Goal: Information Seeking & Learning: Compare options

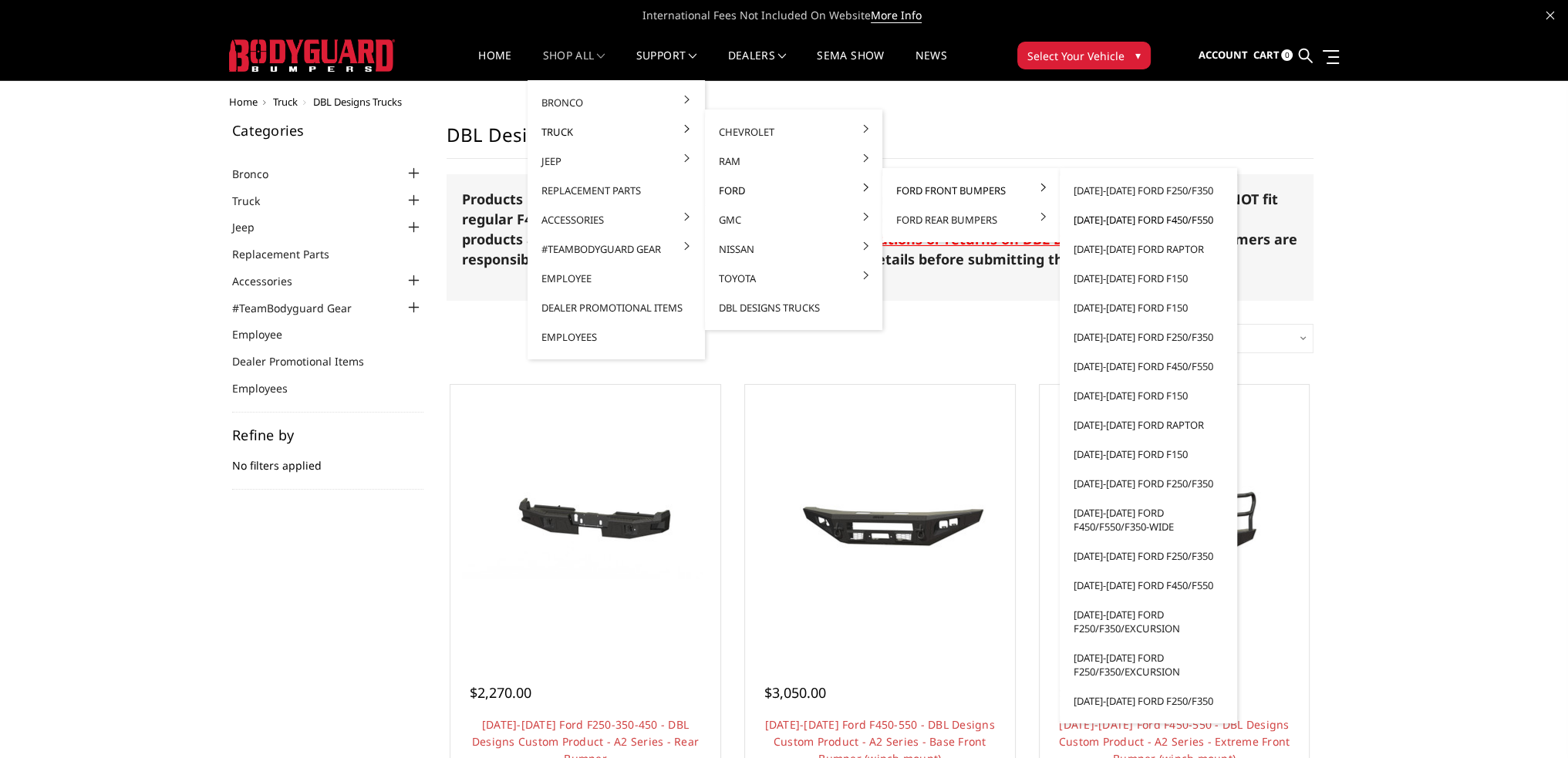
click at [1142, 220] on link "[DATE]-[DATE] Ford F450/F550" at bounding box center [1148, 220] width 165 height 29
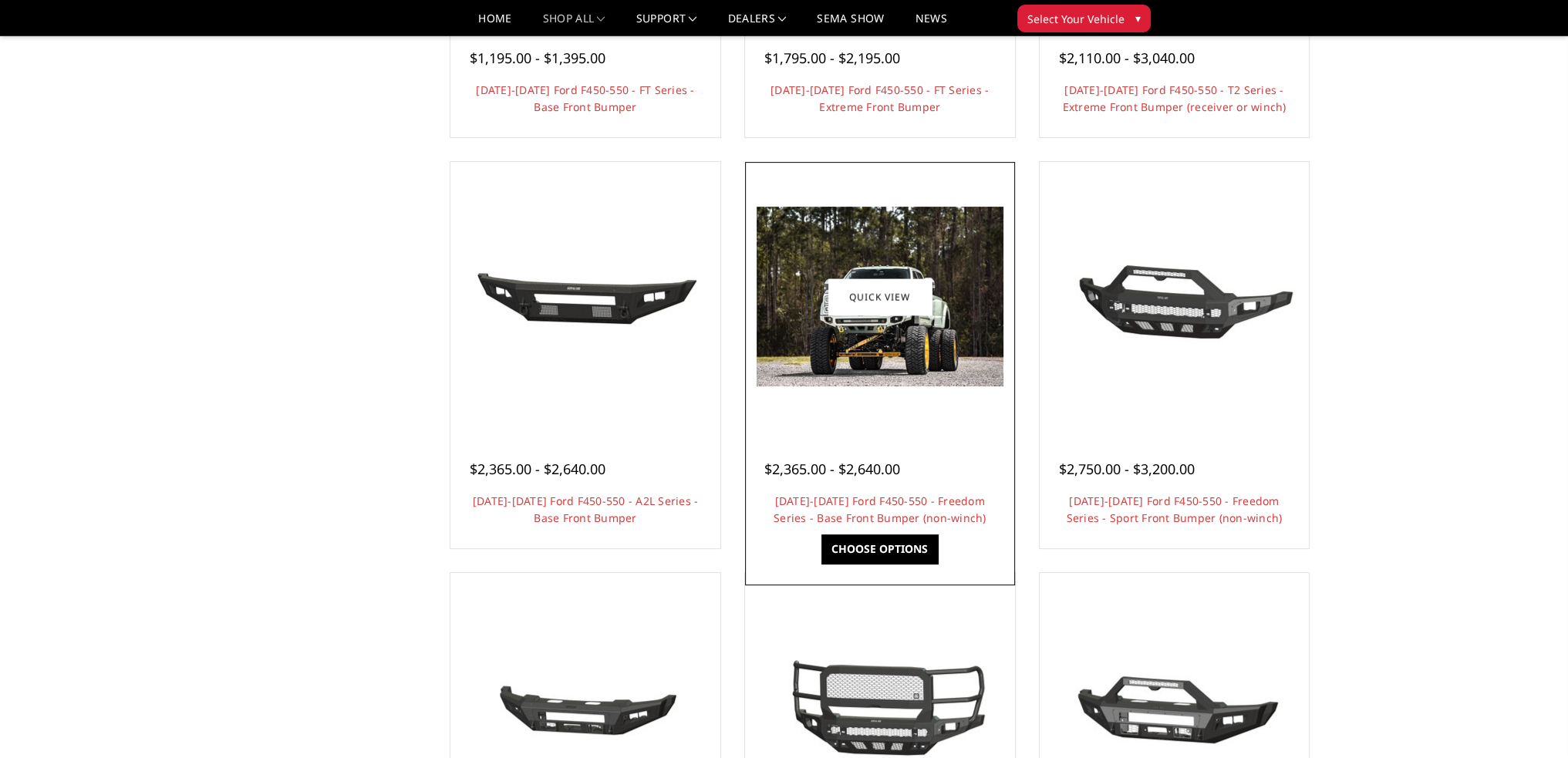
scroll to position [540, 0]
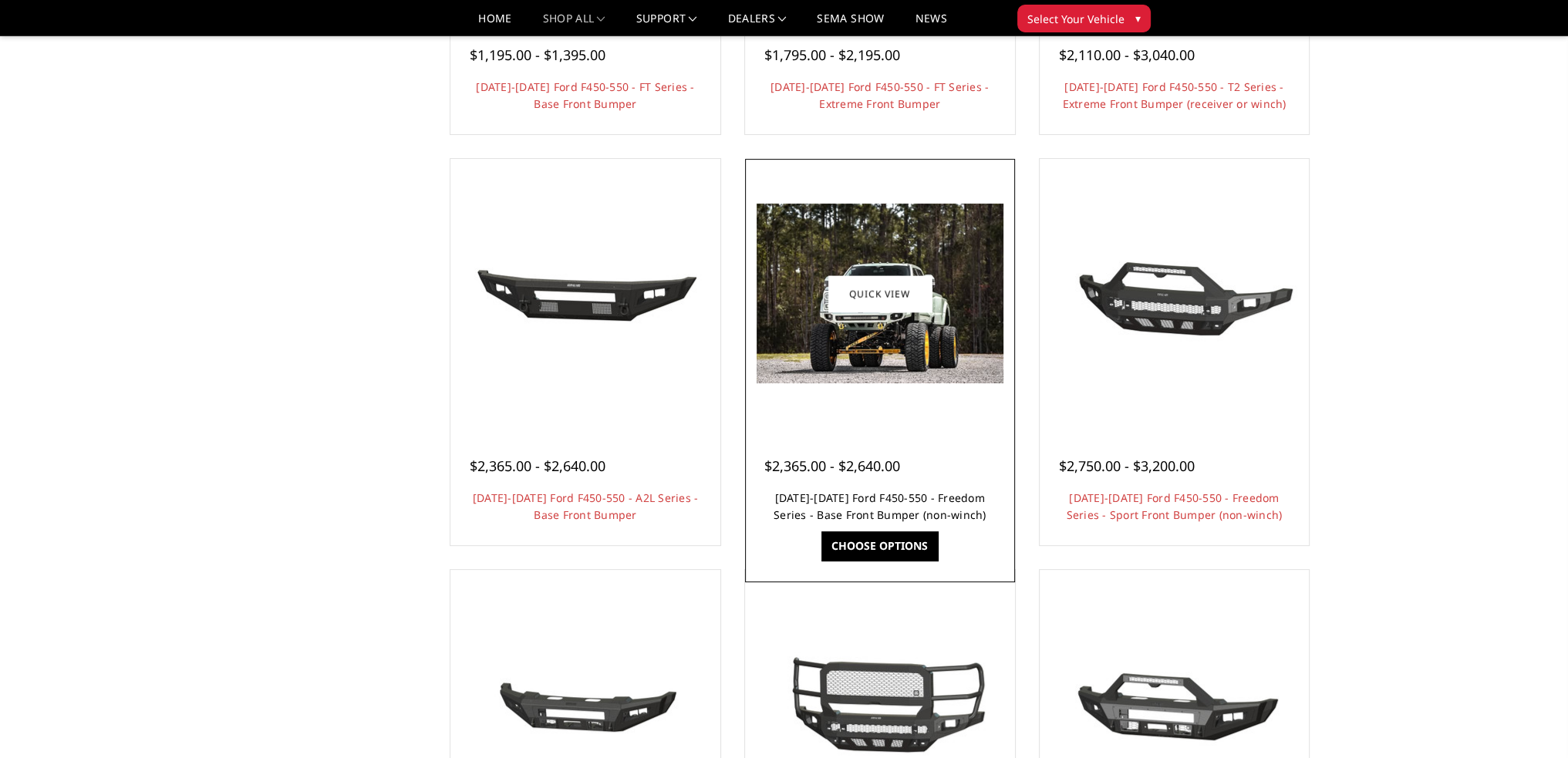
click at [856, 501] on link "[DATE]-[DATE] Ford F450-550 - Freedom Series - Base Front Bumper (non-winch)" at bounding box center [880, 506] width 213 height 31
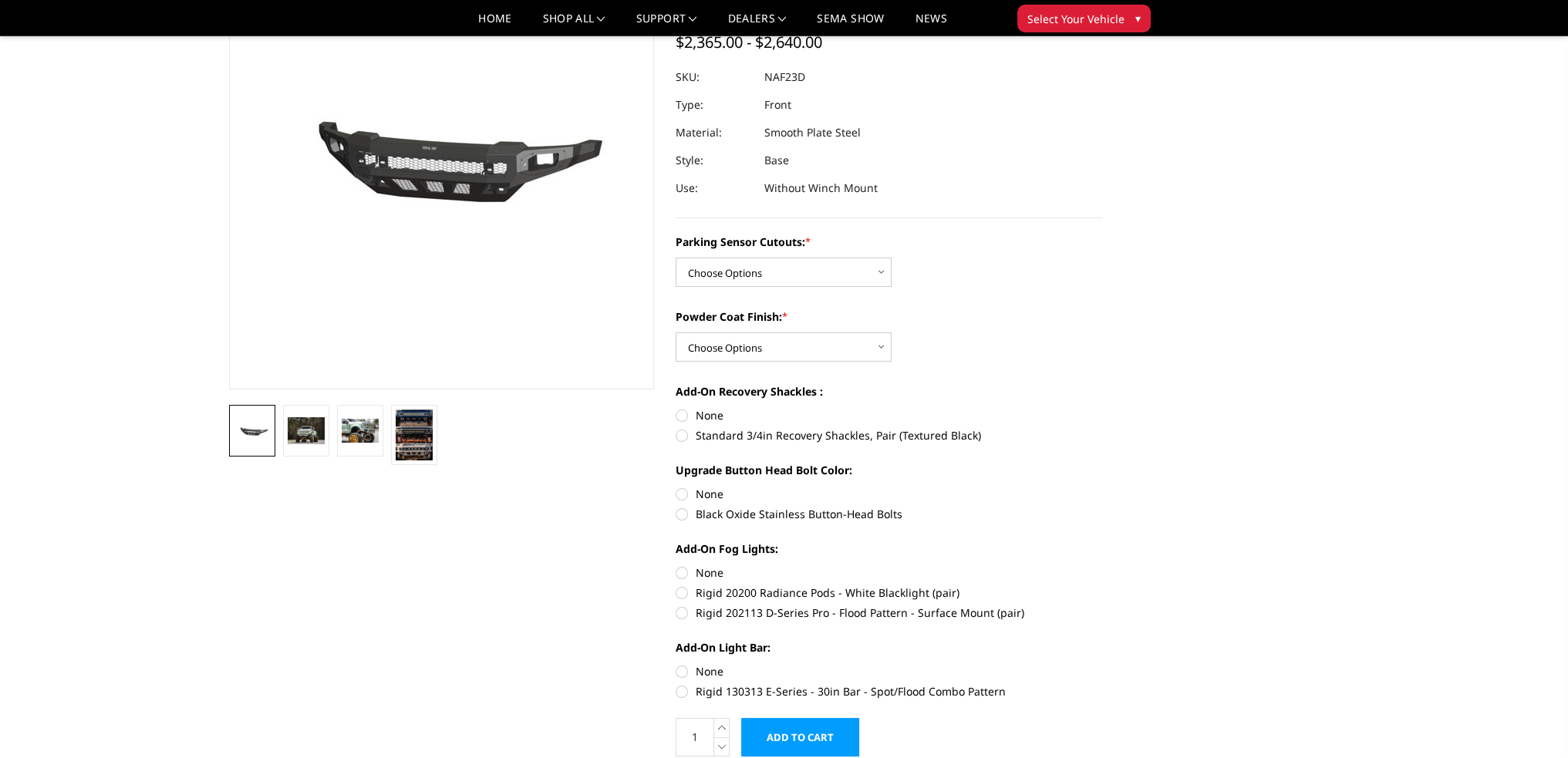
scroll to position [154, 0]
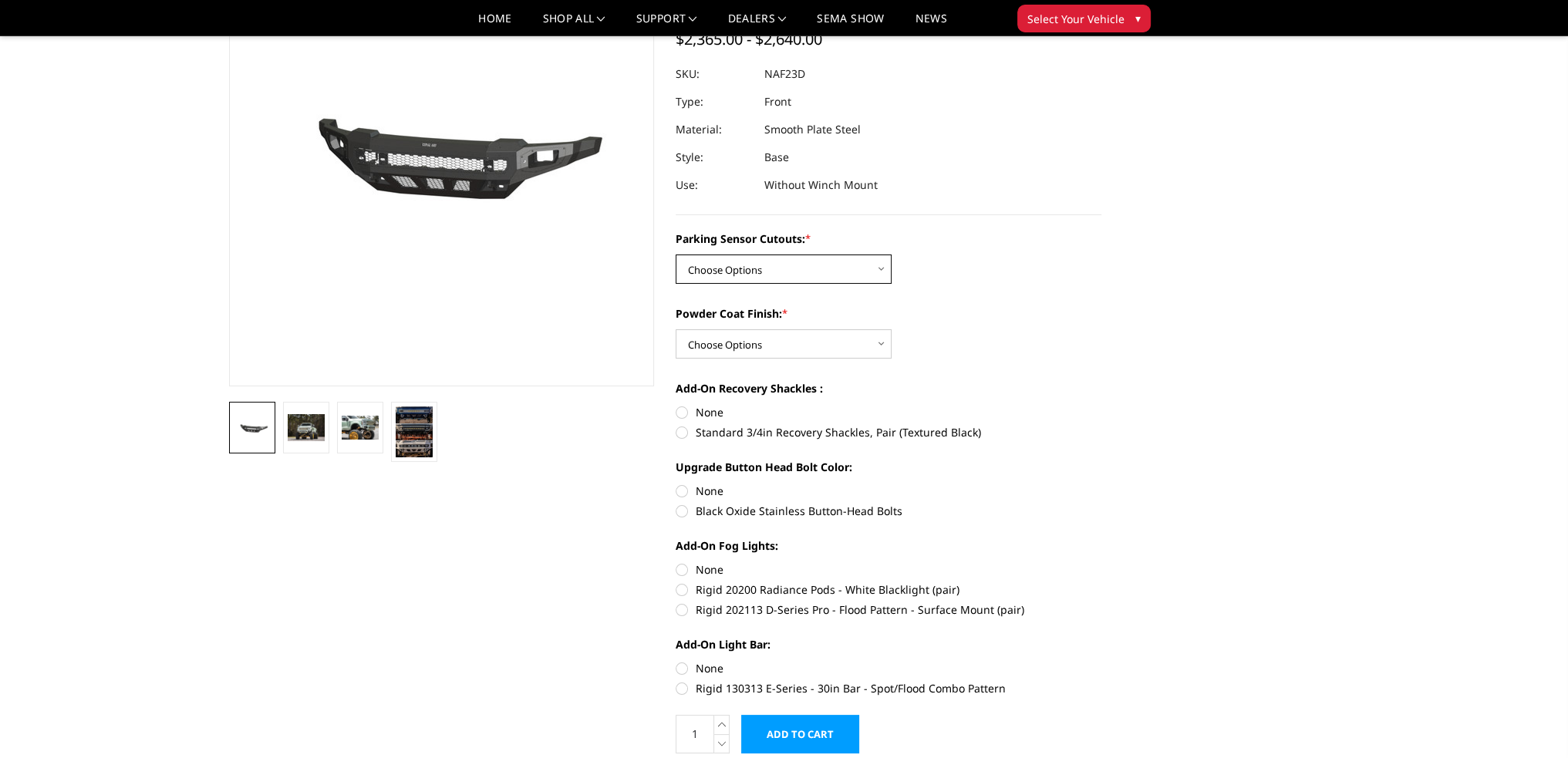
click at [747, 269] on select "Choose Options No - Without Parking Sensor Cutouts Yes - With Parking Sensor Cu…" at bounding box center [784, 269] width 216 height 29
select select "2567"
click at [676, 254] on select "Choose Options No - Without Parking Sensor Cutouts Yes - With Parking Sensor Cu…" at bounding box center [784, 269] width 216 height 29
click at [738, 336] on select "Choose Options Bare Metal Textured Black Powder Coat" at bounding box center [784, 344] width 216 height 29
click at [676, 329] on select "Choose Options Bare Metal Textured Black Powder Coat" at bounding box center [784, 344] width 216 height 29
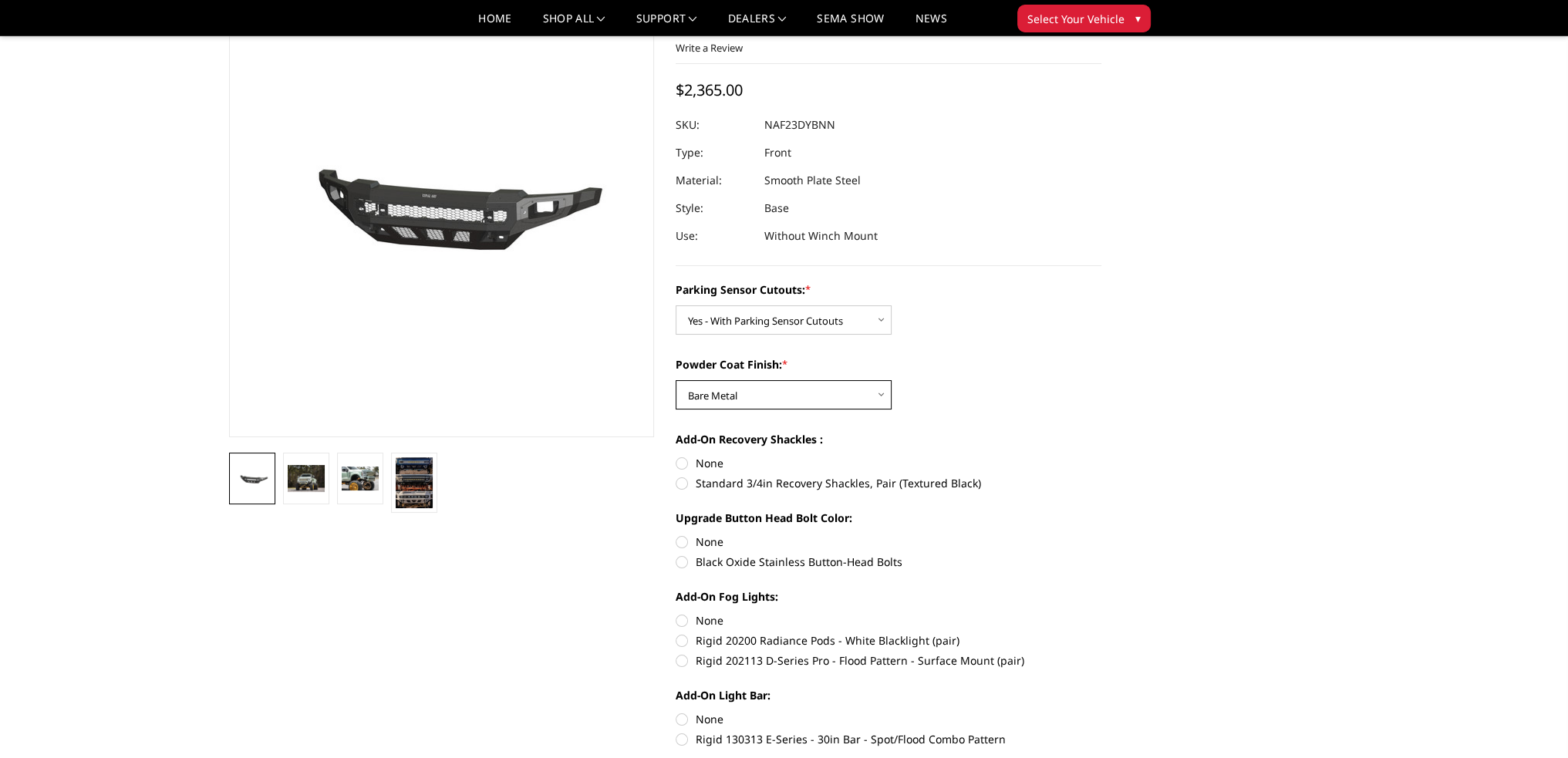
scroll to position [77, 0]
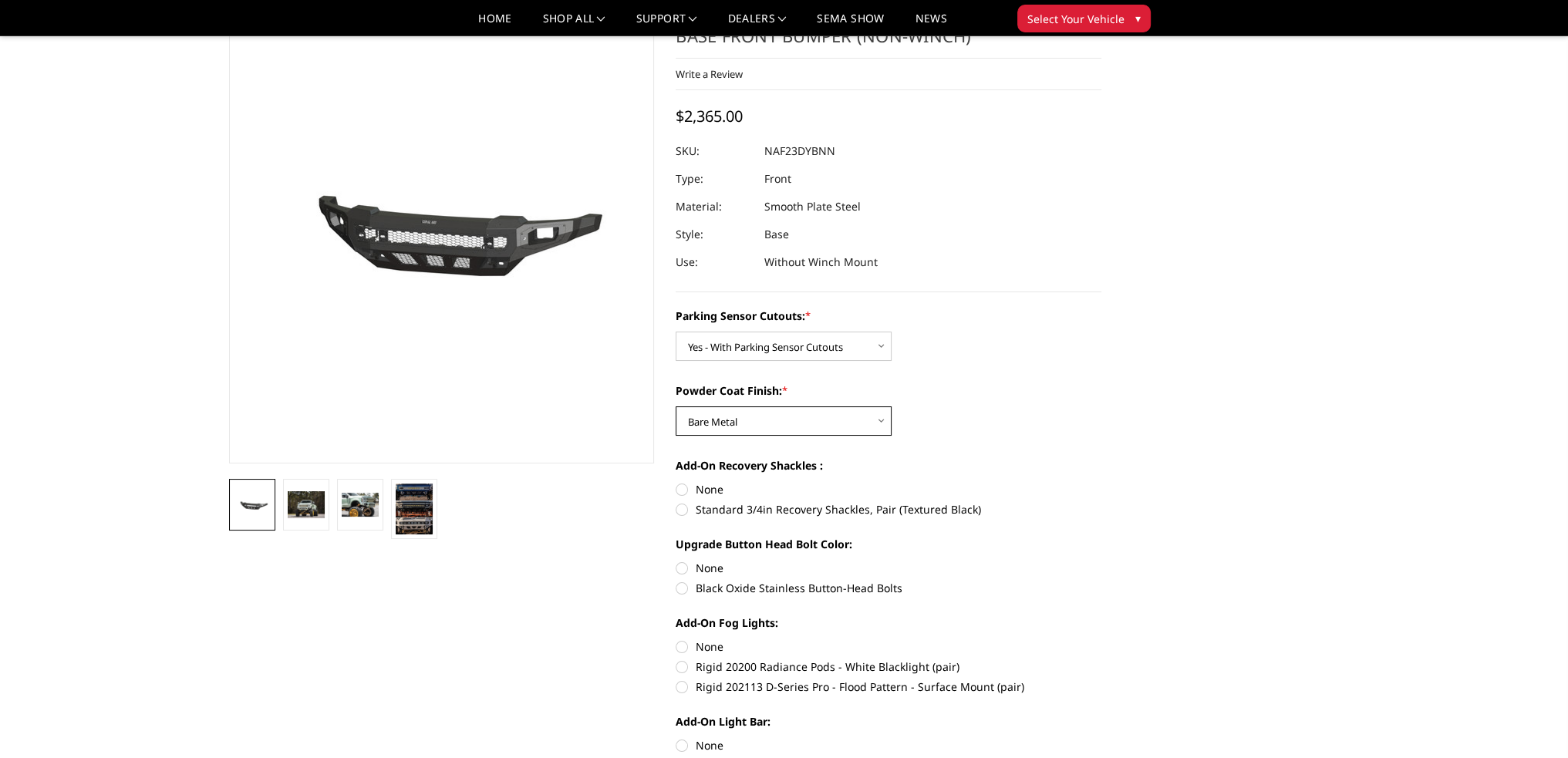
click at [750, 422] on select "Choose Options Bare Metal Textured Black Powder Coat" at bounding box center [784, 421] width 216 height 29
select select "2569"
click at [676, 406] on select "Choose Options Bare Metal Textured Black Powder Coat" at bounding box center [784, 421] width 216 height 29
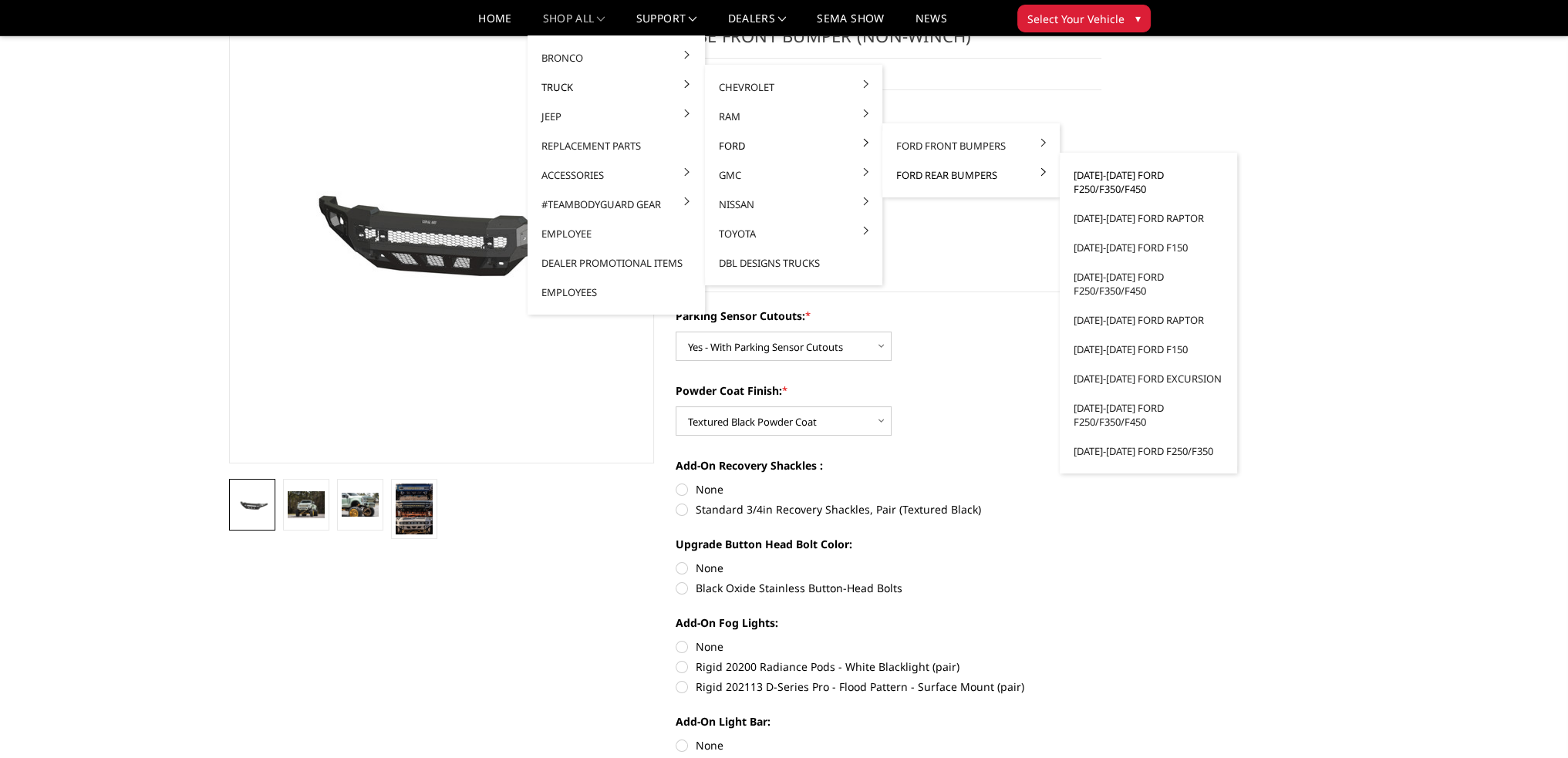
click at [1127, 183] on link "[DATE]-[DATE] Ford F250/F350/F450" at bounding box center [1148, 182] width 165 height 43
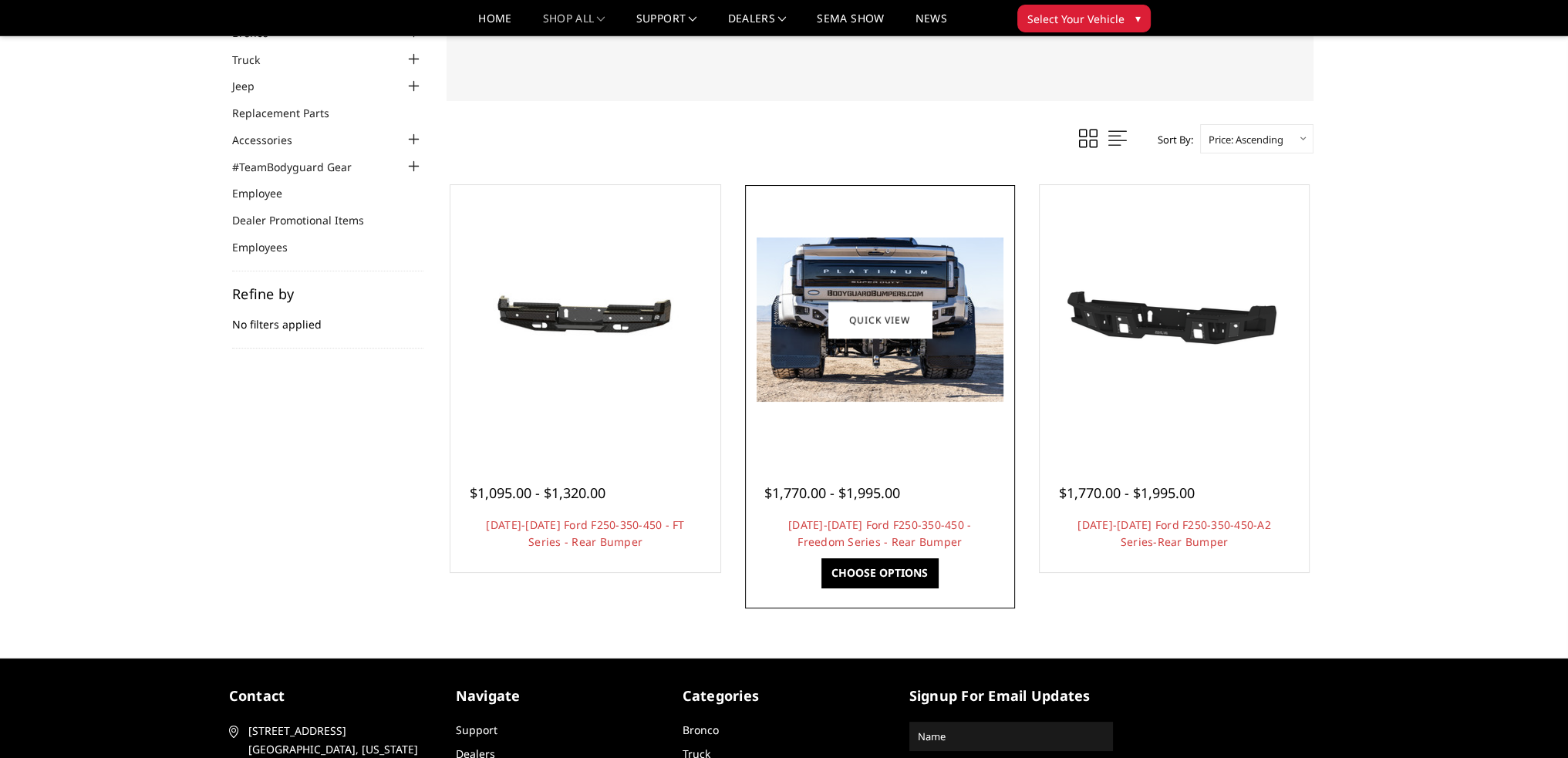
scroll to position [232, 0]
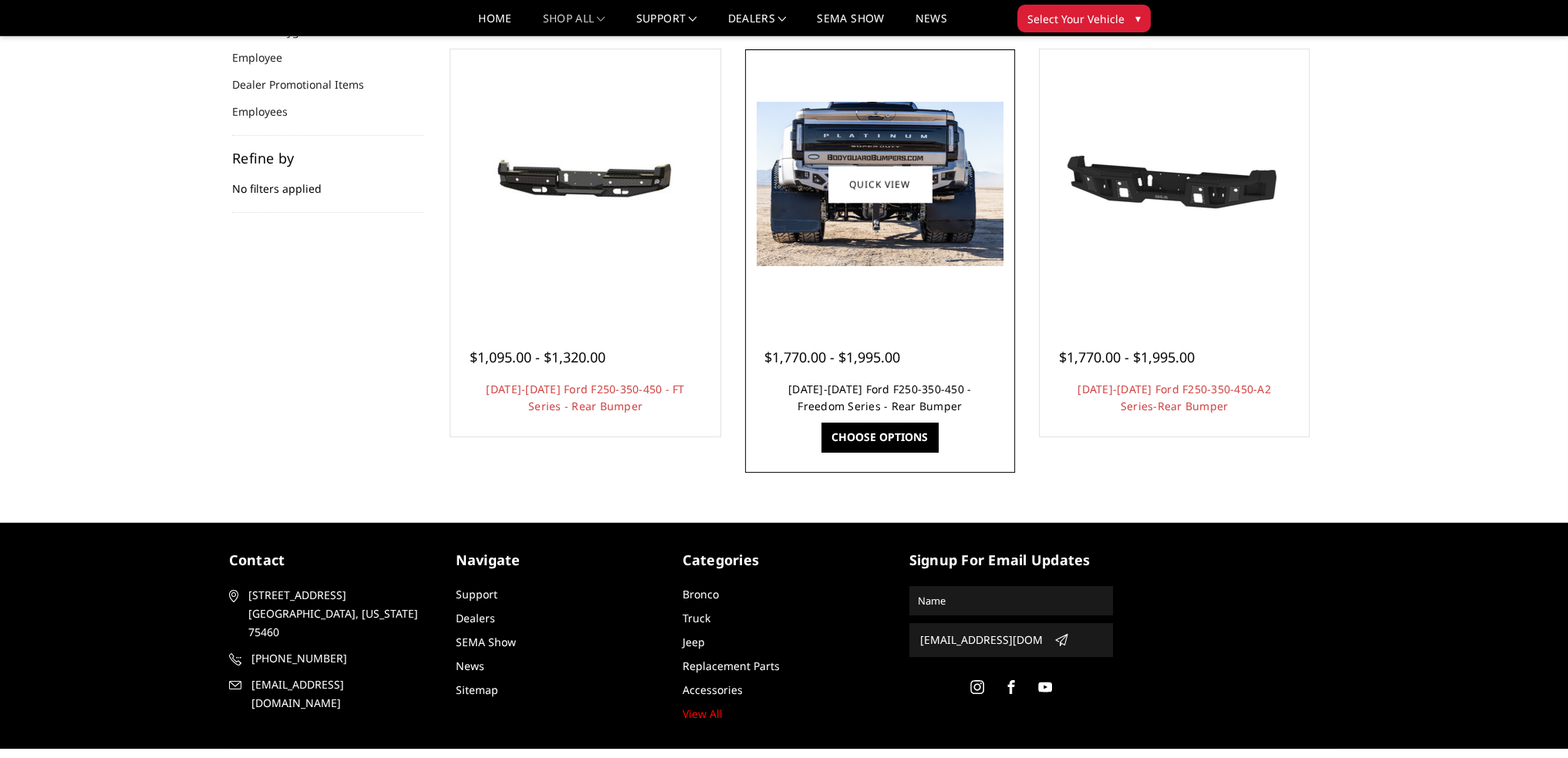
click at [910, 395] on link "2023-2025 Ford F250-350-450 - Freedom Series - Rear Bumper" at bounding box center [879, 398] width 183 height 31
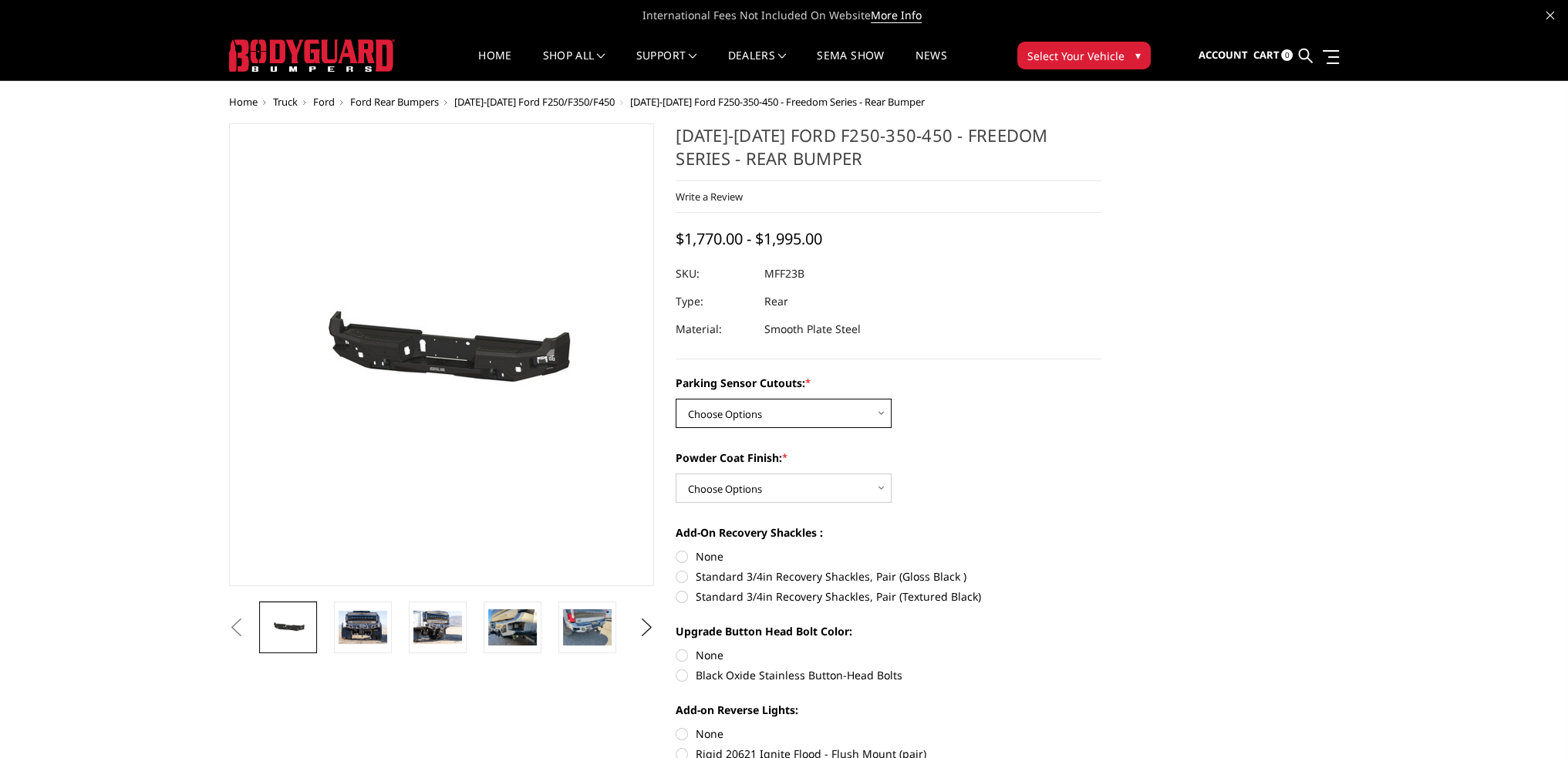
click at [740, 416] on select "Choose Options No - Without Parking Sensor Cutouts Yes - With Parking Sensor Cu…" at bounding box center [784, 414] width 216 height 29
select select "2559"
click at [676, 399] on select "Choose Options No - Without Parking Sensor Cutouts Yes - With Parking Sensor Cu…" at bounding box center [784, 414] width 216 height 29
click at [750, 484] on select "Choose Options Bare Metal Textured Black Powder Coat" at bounding box center [784, 488] width 216 height 29
select select "2560"
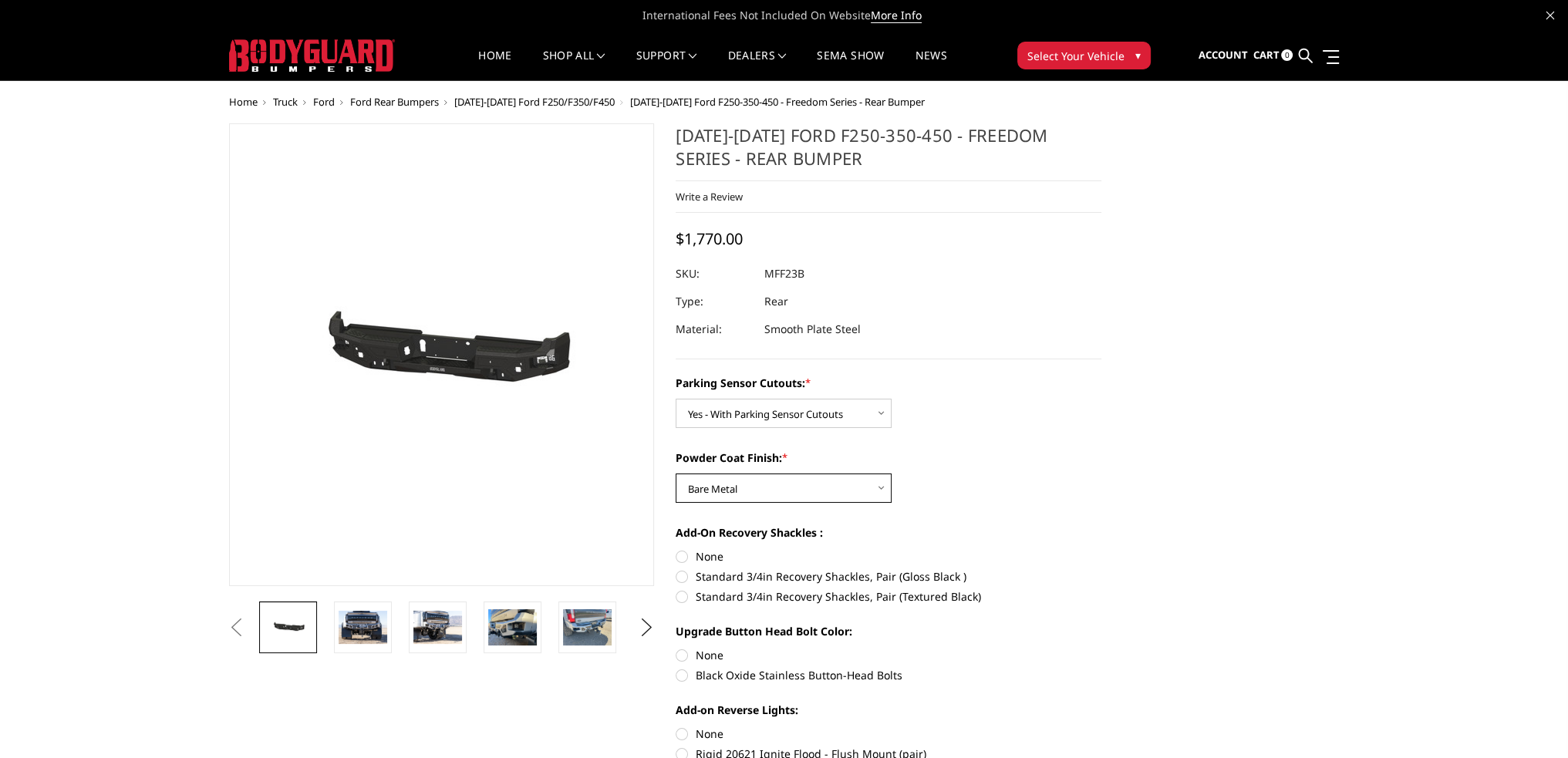
click at [676, 474] on select "Choose Options Bare Metal Textured Black Powder Coat" at bounding box center [784, 488] width 216 height 29
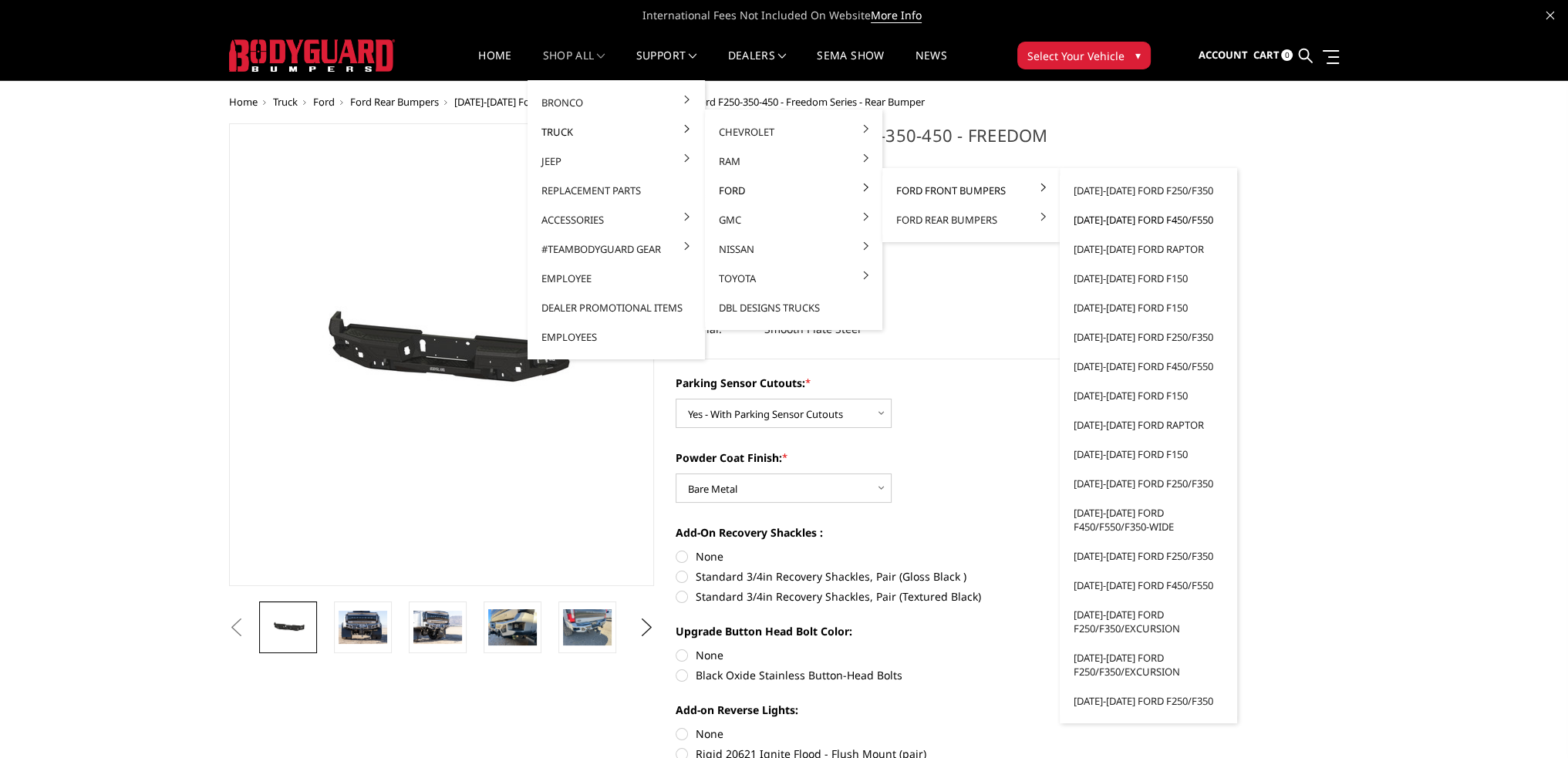
click at [1139, 219] on link "[DATE]-[DATE] Ford F450/F550" at bounding box center [1148, 220] width 165 height 29
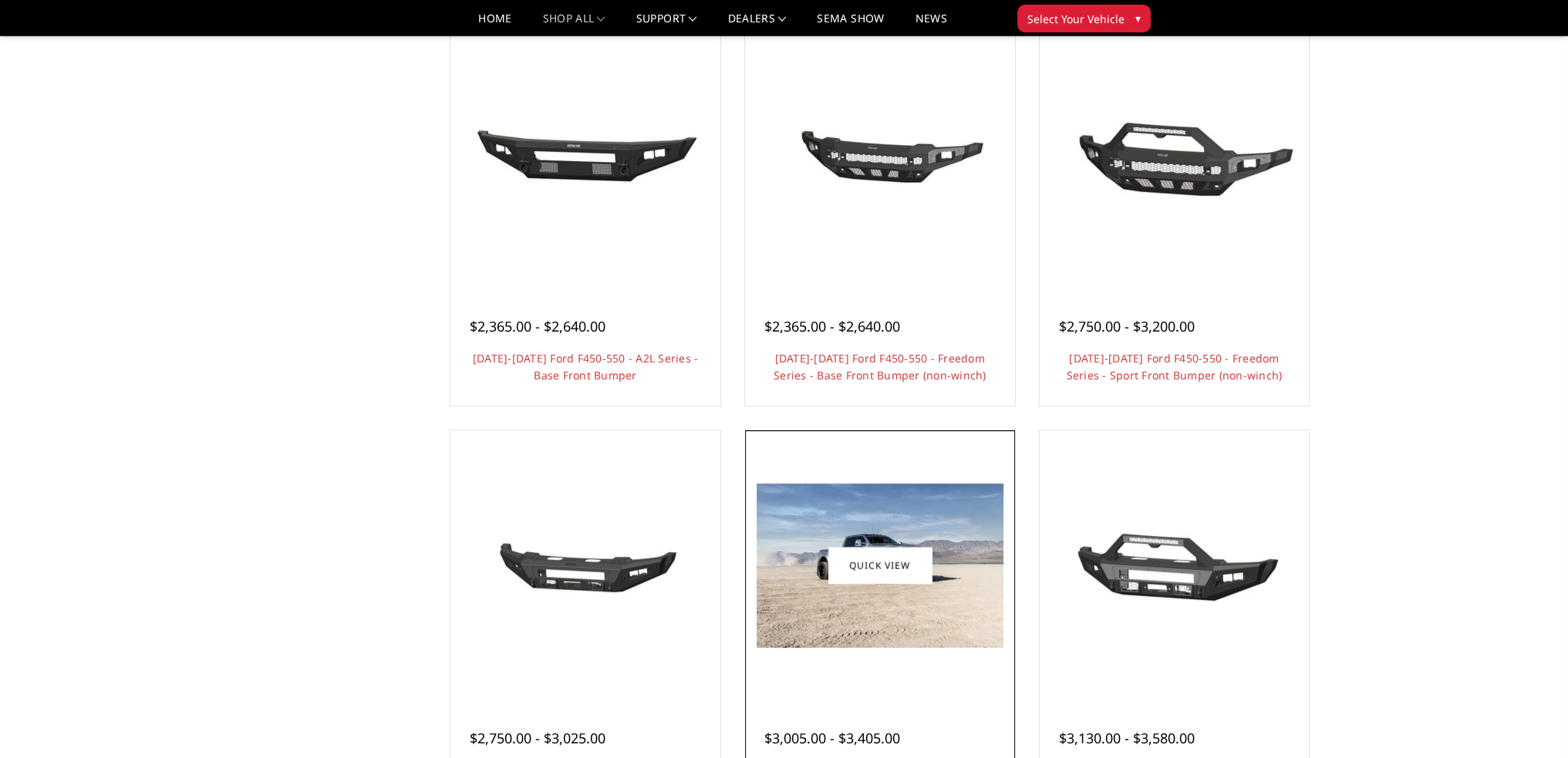
scroll to position [849, 0]
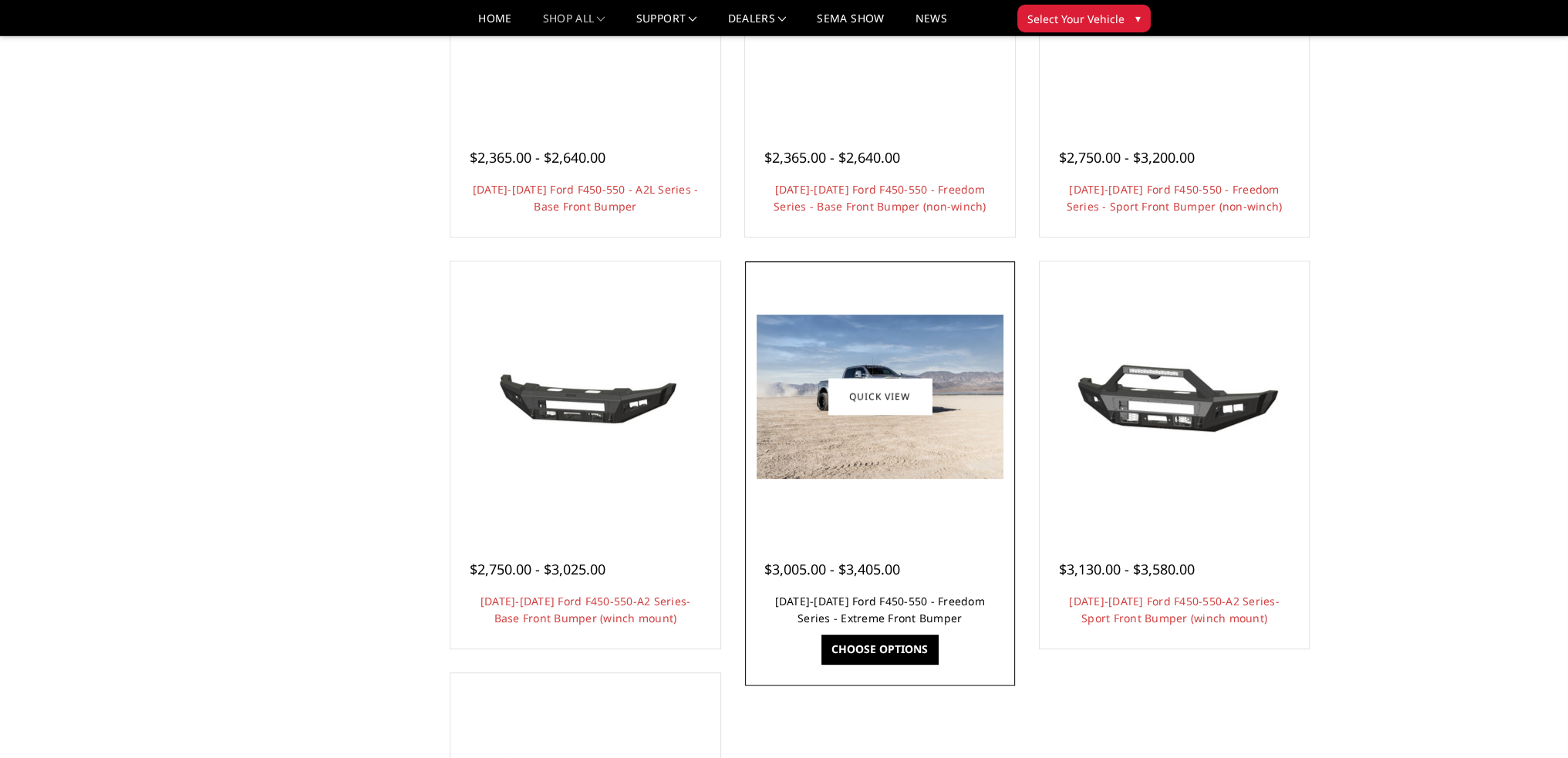
click at [870, 606] on link "[DATE]-[DATE] Ford F450-550 - Freedom Series - Extreme Front Bumper" at bounding box center [879, 609] width 210 height 31
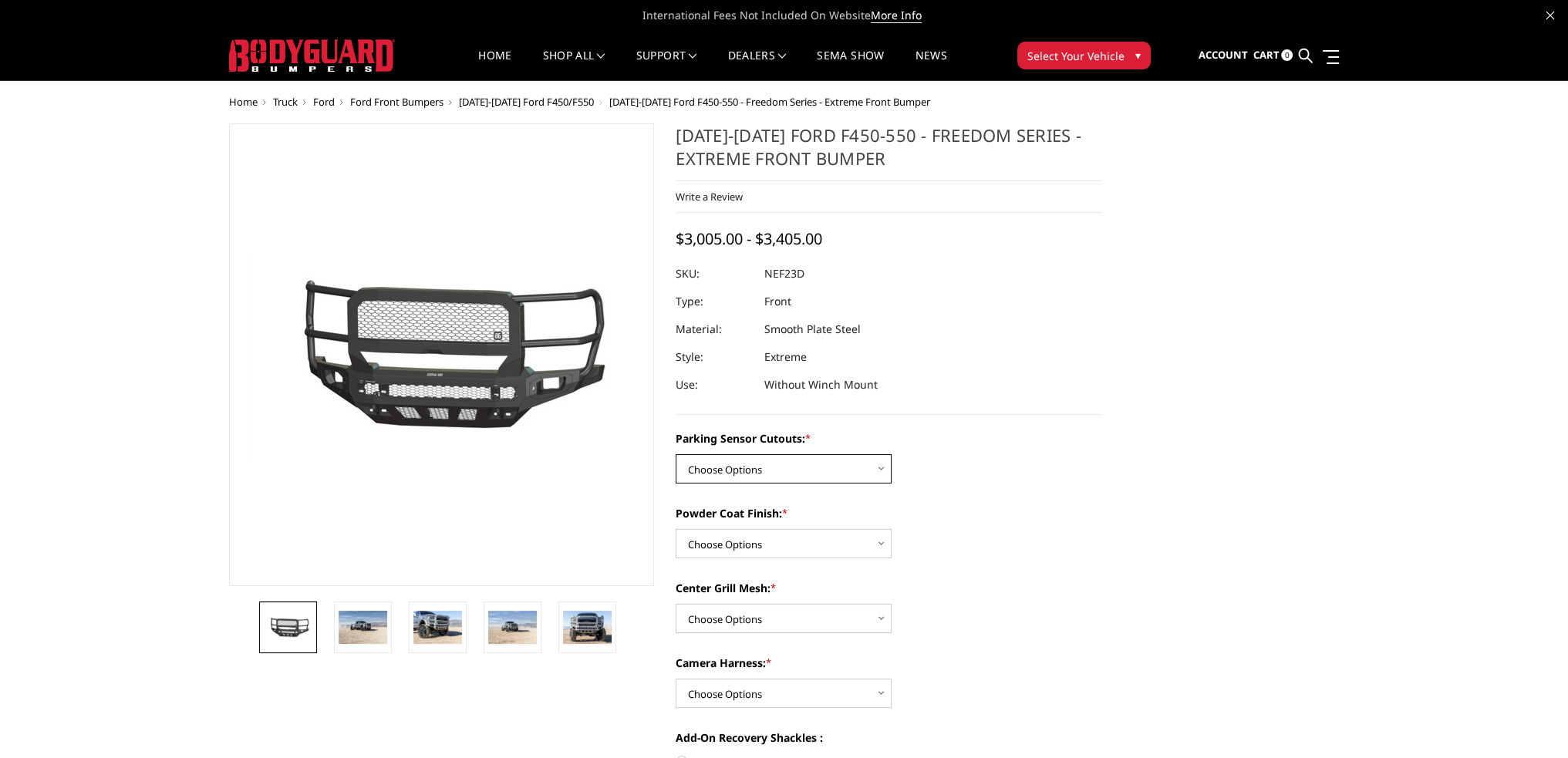
drag, startPoint x: 787, startPoint y: 463, endPoint x: 787, endPoint y: 476, distance: 13.0
click at [787, 463] on select "Choose Options No - Without Parking Sensor Cutouts Yes - With Parking Sensor Cu…" at bounding box center [784, 469] width 216 height 29
select select "2591"
click at [676, 455] on select "Choose Options No - Without Parking Sensor Cutouts Yes - With Parking Sensor Cu…" at bounding box center [784, 469] width 216 height 29
click at [739, 549] on select "Choose Options Bare Metal Textured Black Powder Coat" at bounding box center [784, 544] width 216 height 29
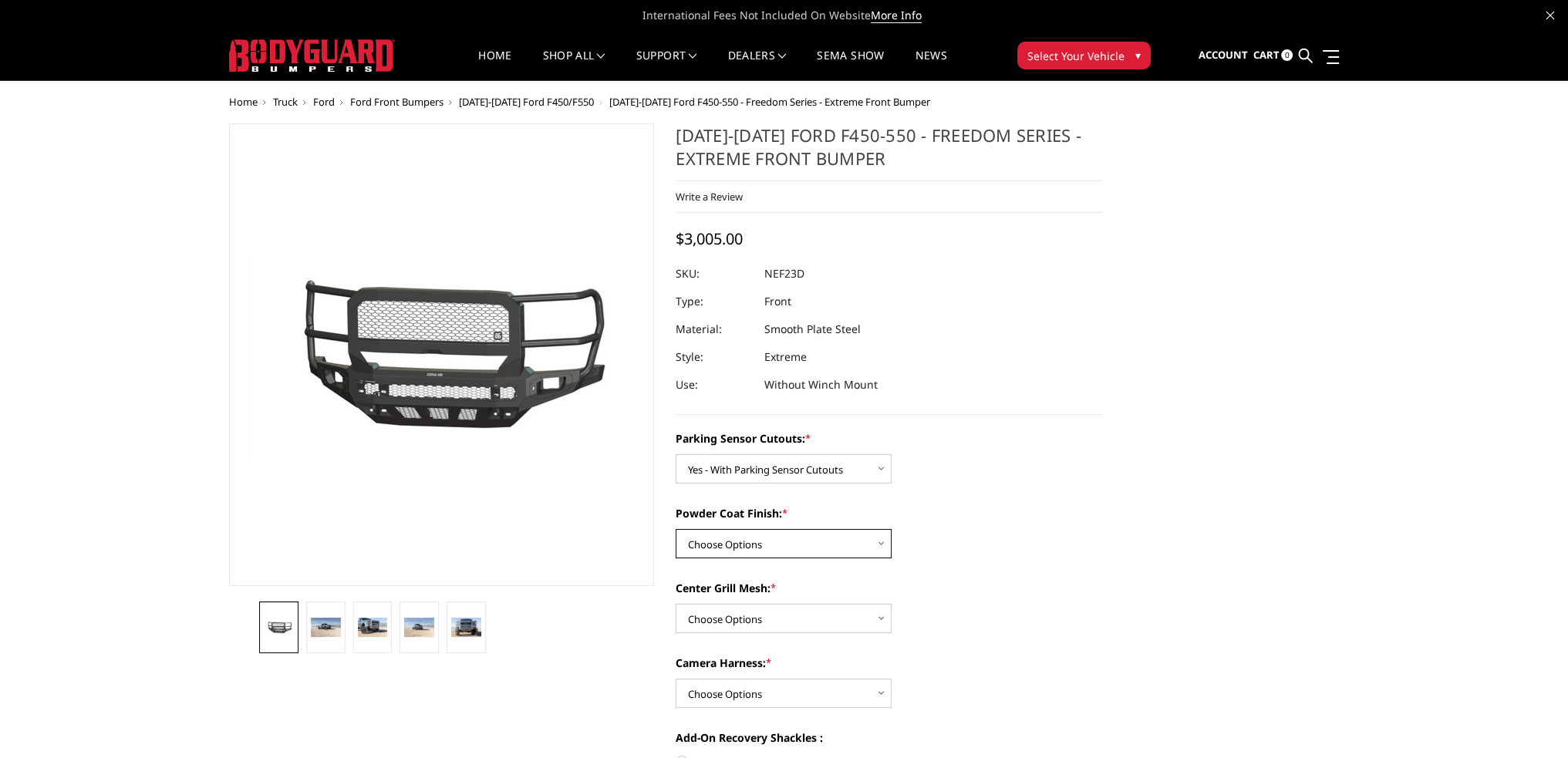
select select "2593"
click at [676, 529] on select "Choose Options Bare Metal Textured Black Powder Coat" at bounding box center [784, 544] width 216 height 29
click at [730, 617] on select "Choose Options With Center Grill Mesh Without Center Grill Mesh" at bounding box center [784, 619] width 216 height 29
select select "2594"
click at [676, 604] on select "Choose Options With Center Grill Mesh Without Center Grill Mesh" at bounding box center [784, 619] width 216 height 29
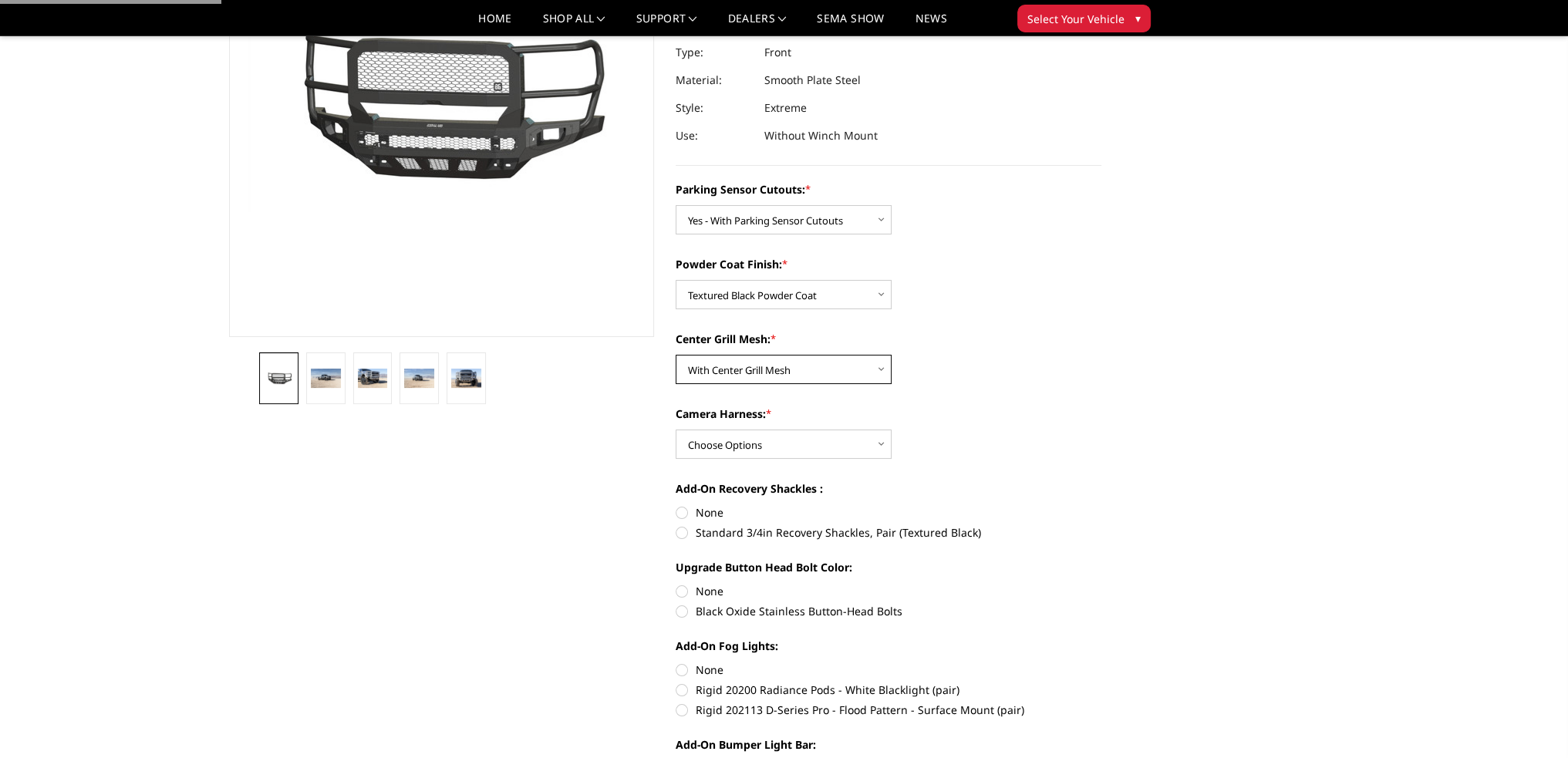
scroll to position [232, 0]
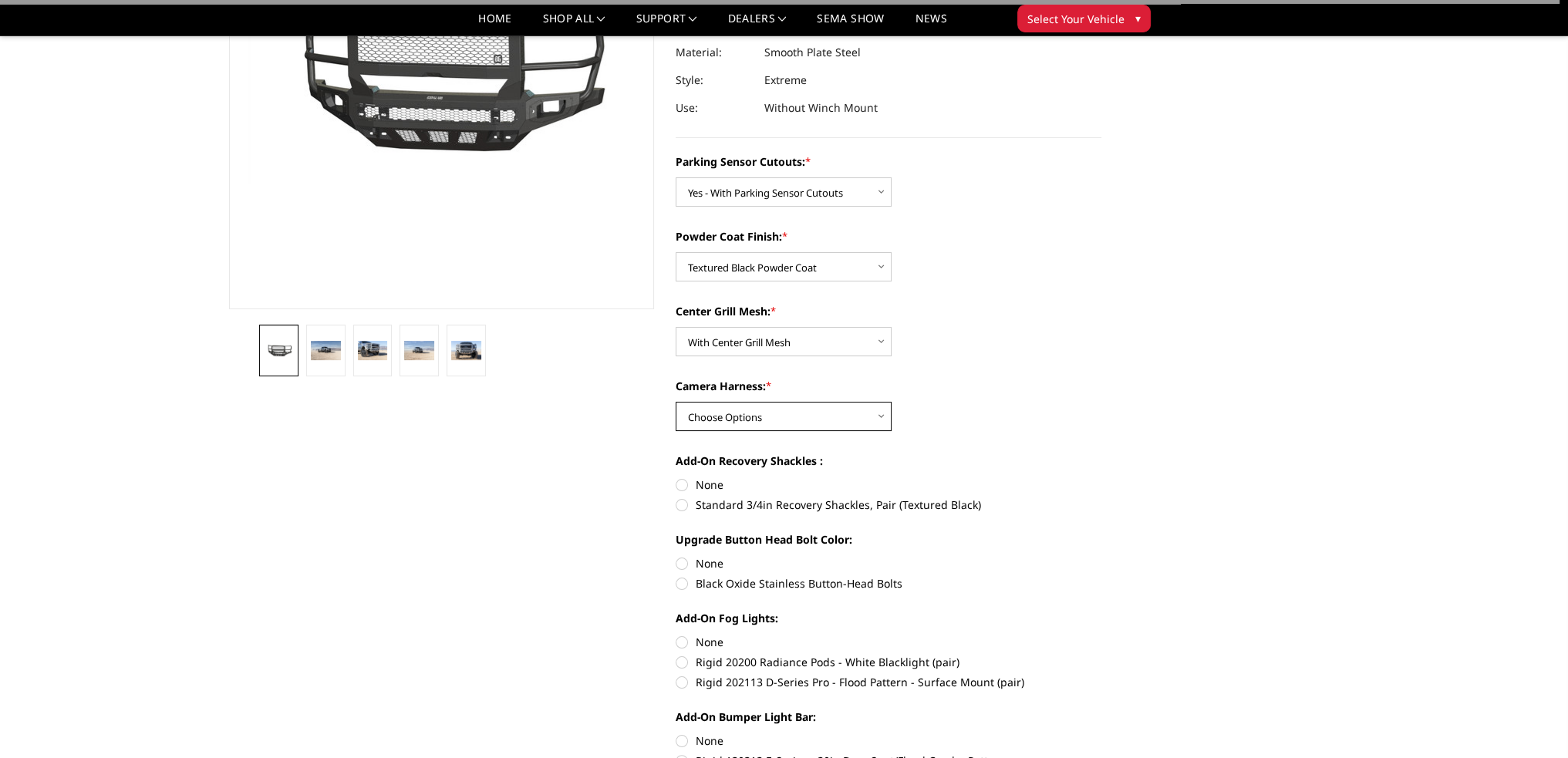
click at [734, 416] on select "Choose Options WITH Camera Harness WITHOUT Camera Harness" at bounding box center [784, 416] width 216 height 29
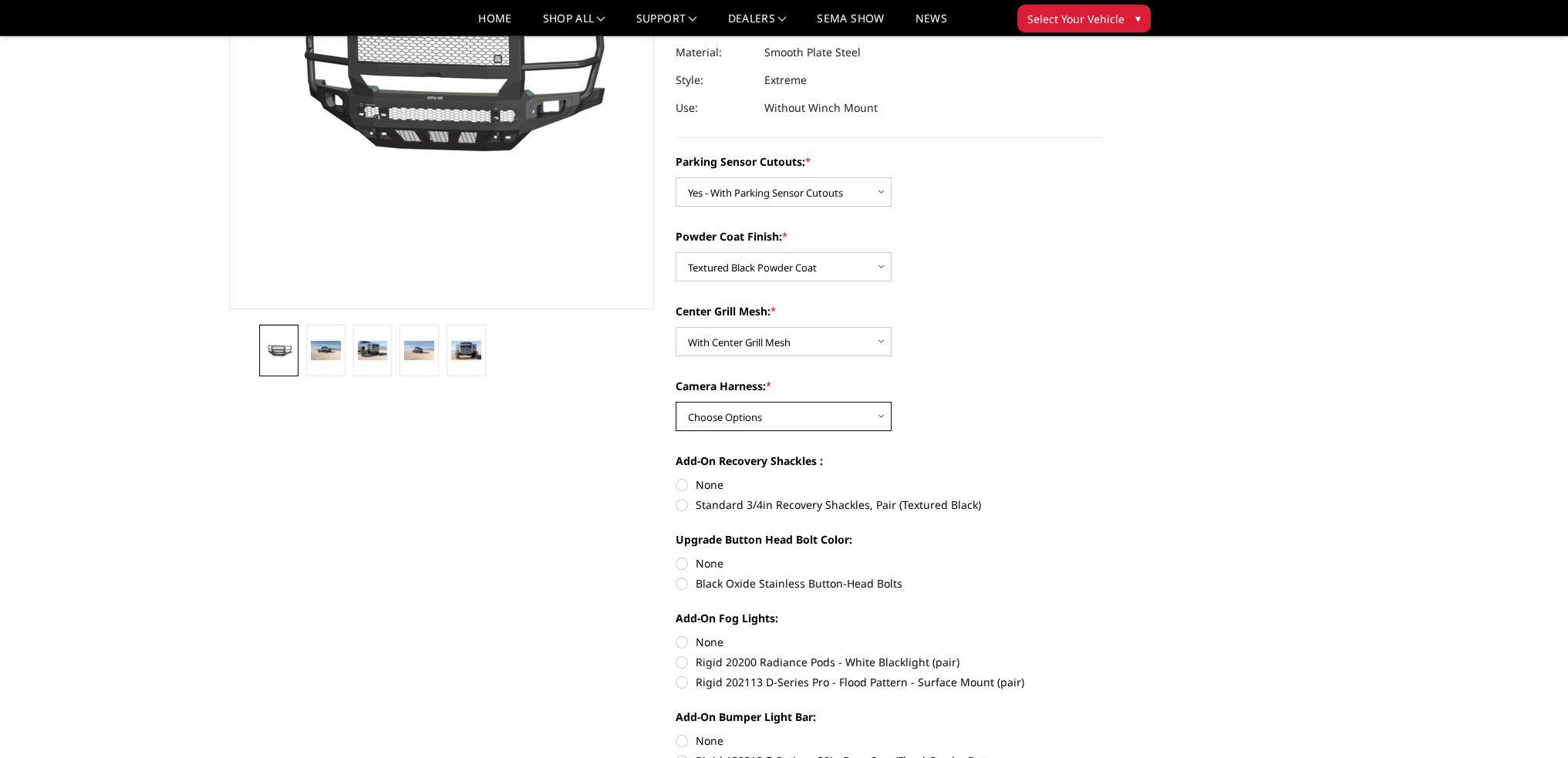
select select "2596"
click at [676, 402] on select "Choose Options WITH Camera Harness WITHOUT Camera Harness" at bounding box center [784, 416] width 216 height 29
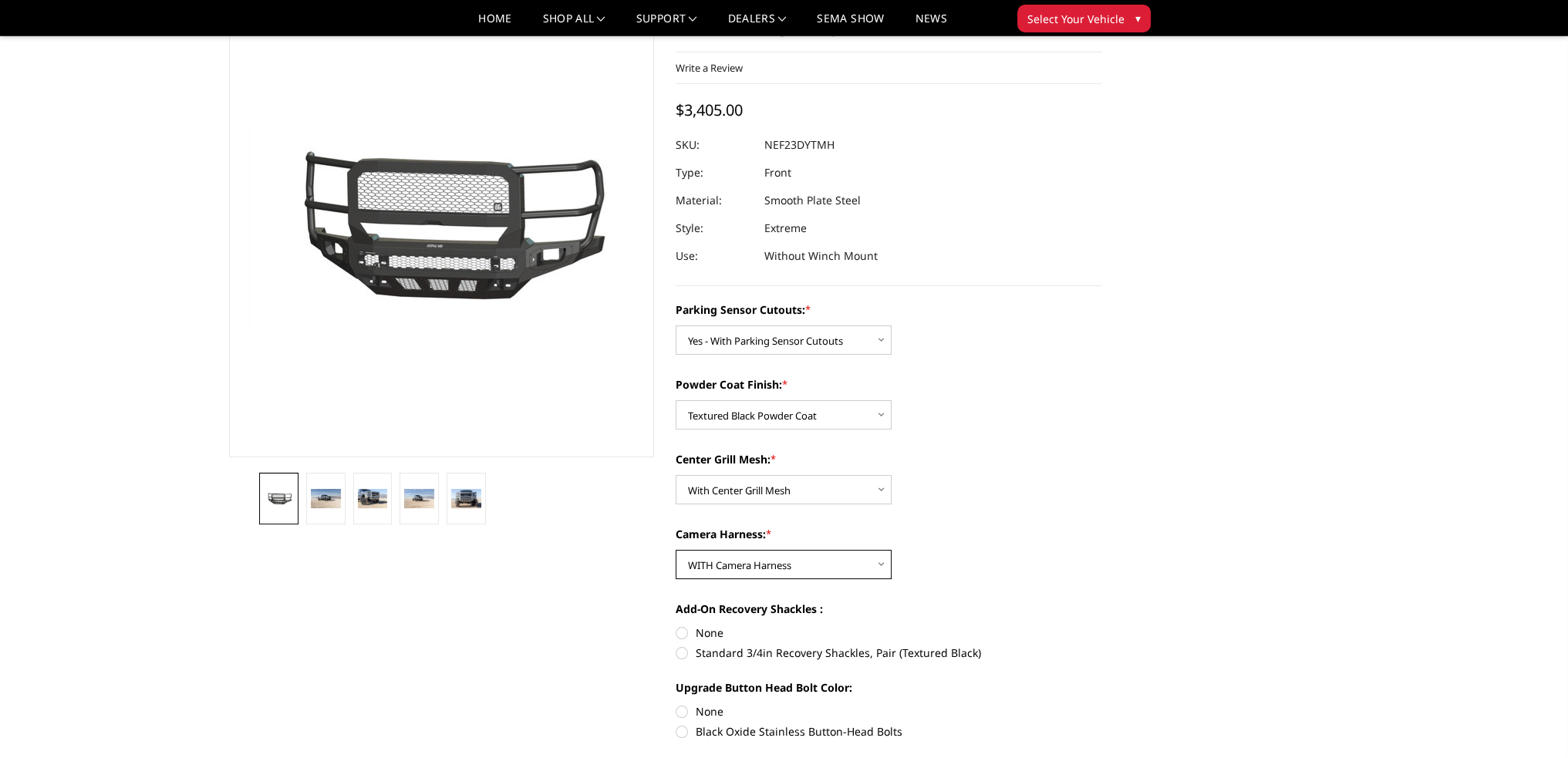
scroll to position [77, 0]
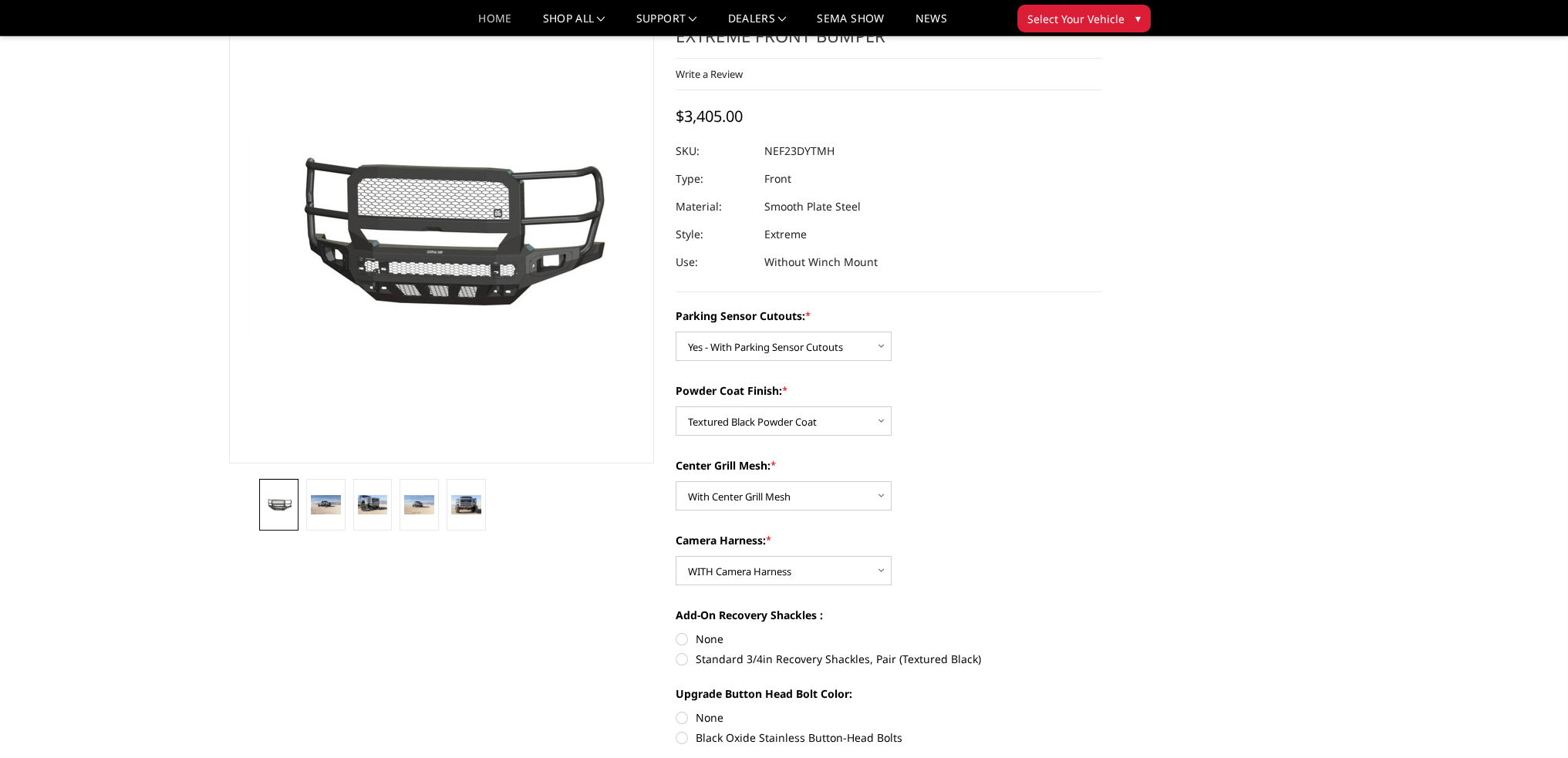
click at [489, 21] on link "Home" at bounding box center [494, 24] width 33 height 23
